Goal: Use online tool/utility: Utilize a website feature to perform a specific function

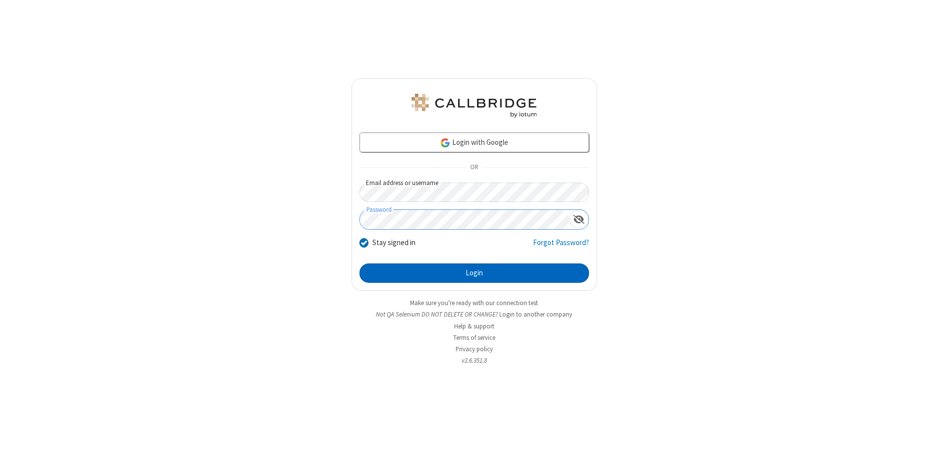
click at [474, 273] on button "Login" at bounding box center [473, 273] width 229 height 20
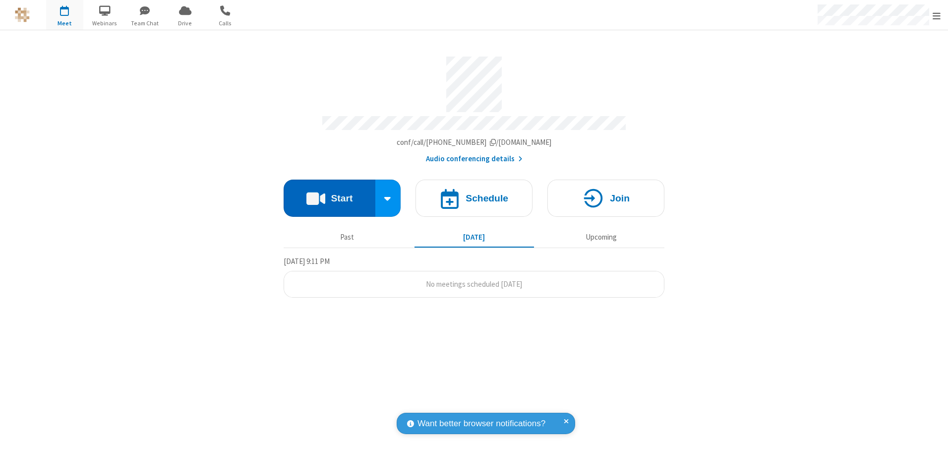
click at [329, 194] on button "Start" at bounding box center [329, 197] width 92 height 37
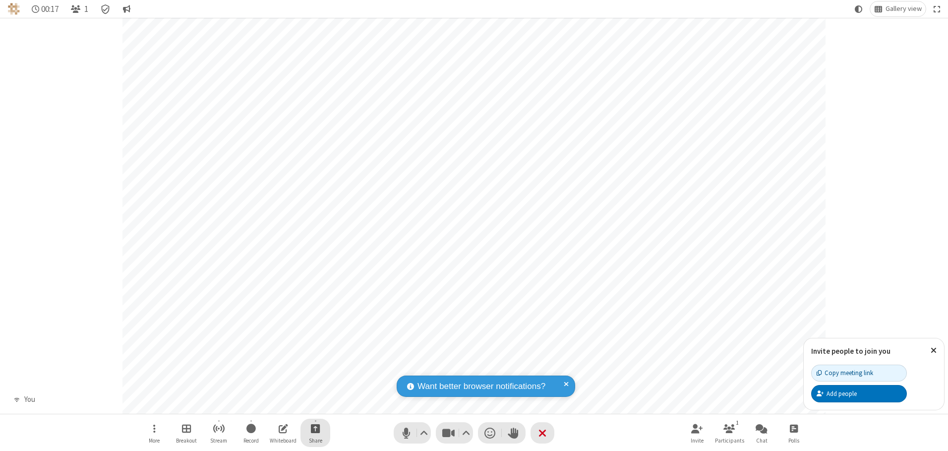
click at [315, 428] on span "Start sharing" at bounding box center [315, 428] width 9 height 12
click at [315, 367] on span "Share additional camera" at bounding box center [320, 369] width 73 height 8
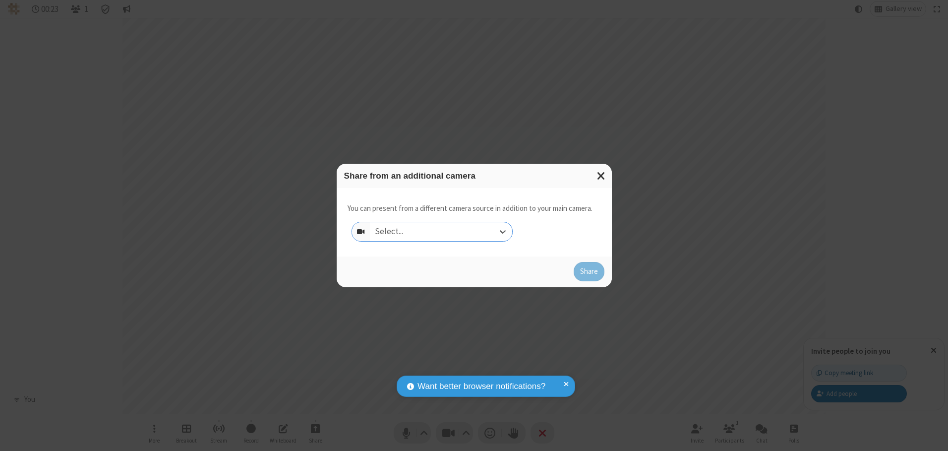
click at [441, 231] on div "Select..." at bounding box center [441, 231] width 142 height 19
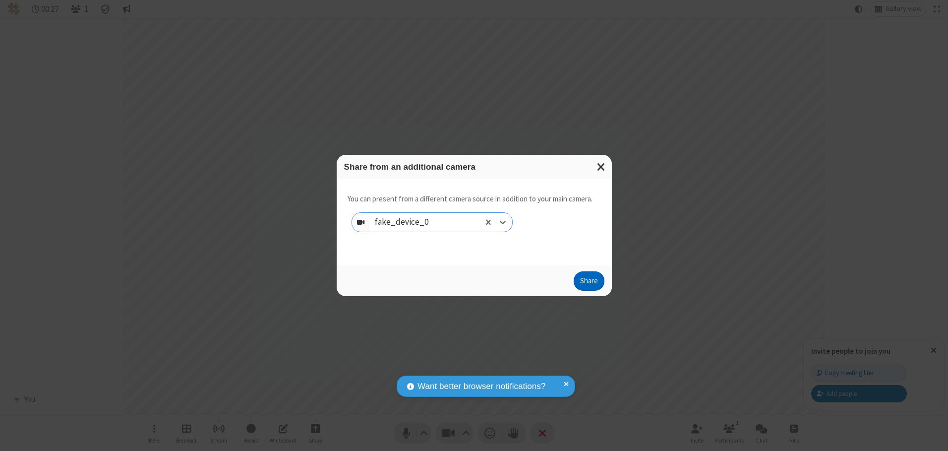
click at [588, 283] on button "Share" at bounding box center [588, 281] width 31 height 20
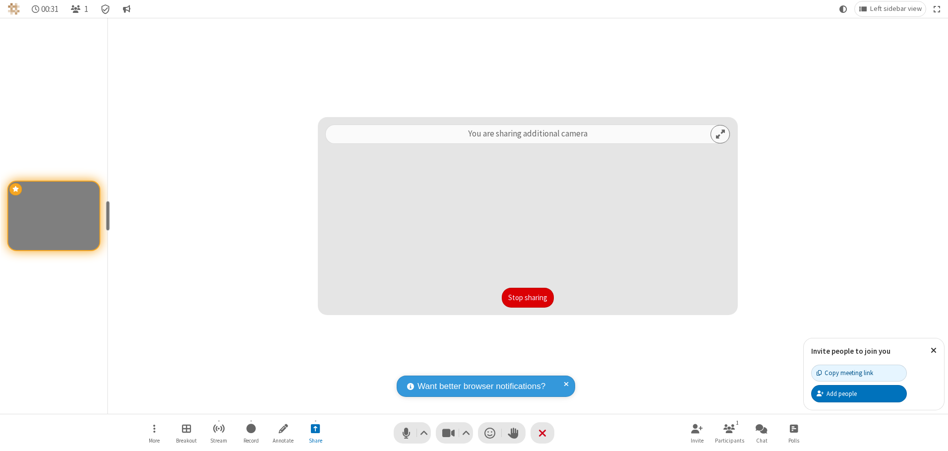
click at [527, 297] on button "Stop sharing" at bounding box center [528, 297] width 52 height 20
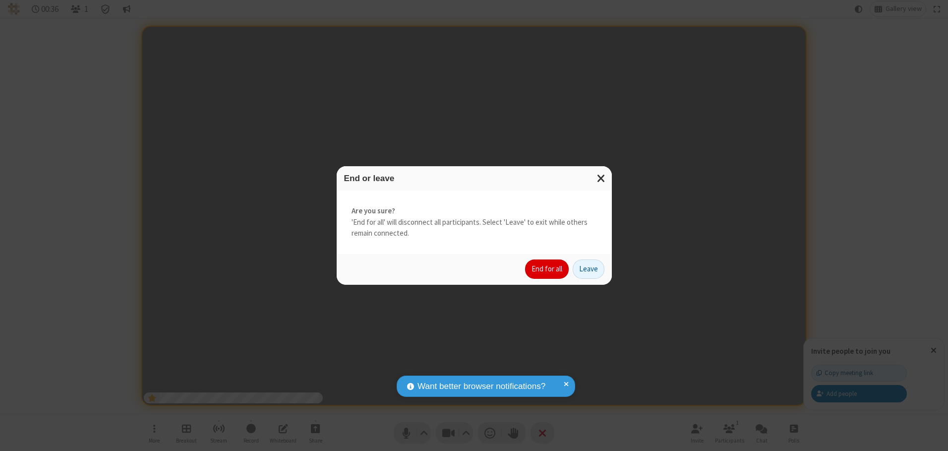
click at [547, 269] on button "End for all" at bounding box center [547, 269] width 44 height 20
